Goal: Task Accomplishment & Management: Manage account settings

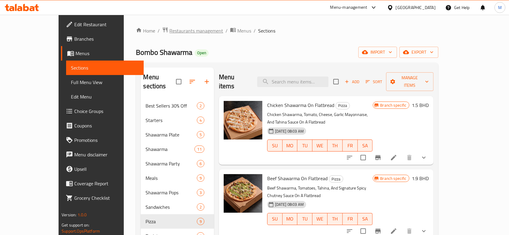
click at [169, 30] on span "Restaurants management" at bounding box center [196, 30] width 54 height 7
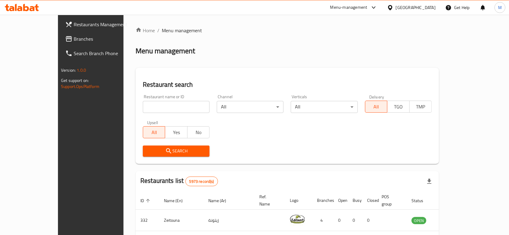
click at [143, 110] on input "search" at bounding box center [176, 107] width 67 height 12
type input "hong kong cu"
click button "Search" at bounding box center [176, 151] width 67 height 11
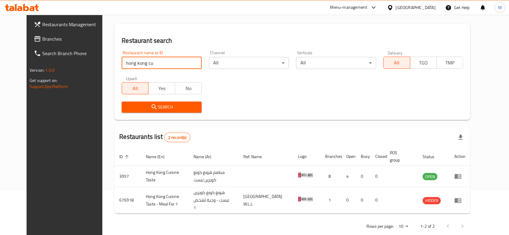
scroll to position [49, 0]
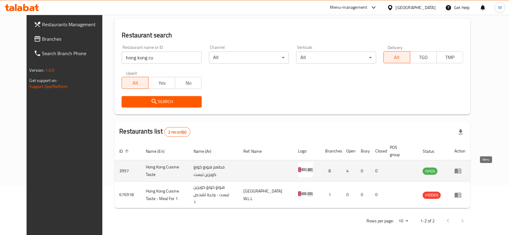
click at [461, 171] on icon "enhanced table" at bounding box center [457, 171] width 7 height 5
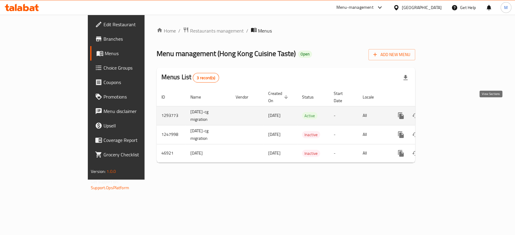
click at [448, 112] on icon "enhanced table" at bounding box center [444, 115] width 7 height 7
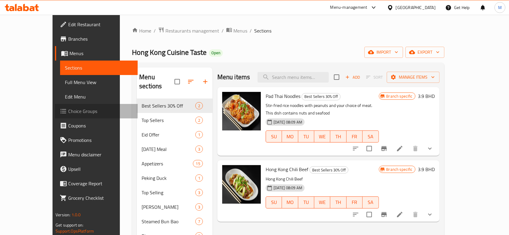
click at [68, 110] on span "Choice Groups" at bounding box center [100, 111] width 65 height 7
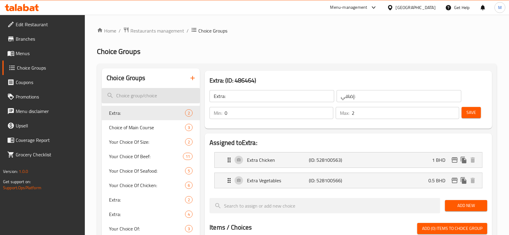
click at [133, 92] on input "search" at bounding box center [151, 95] width 98 height 15
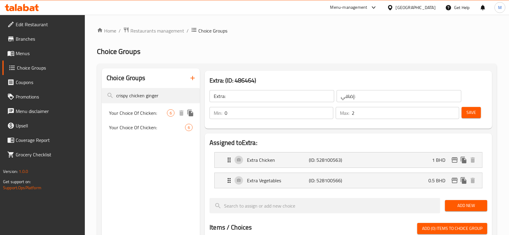
type input "crispy chicken ginger"
click at [136, 115] on span "Your Choice Of Chicken:" at bounding box center [138, 113] width 58 height 7
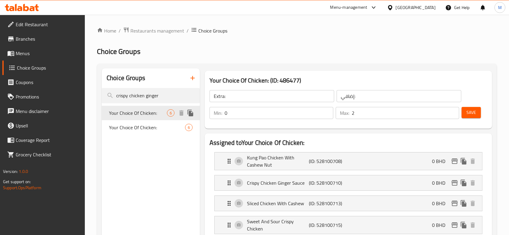
type input "Your Choice Of Chicken:"
type input "إختيارك من الدجاج:"
type input "1"
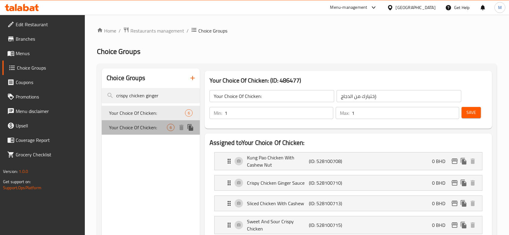
click at [135, 122] on div "Your Choice Of Chicken: 6" at bounding box center [151, 127] width 98 height 14
